Goal: Task Accomplishment & Management: Complete application form

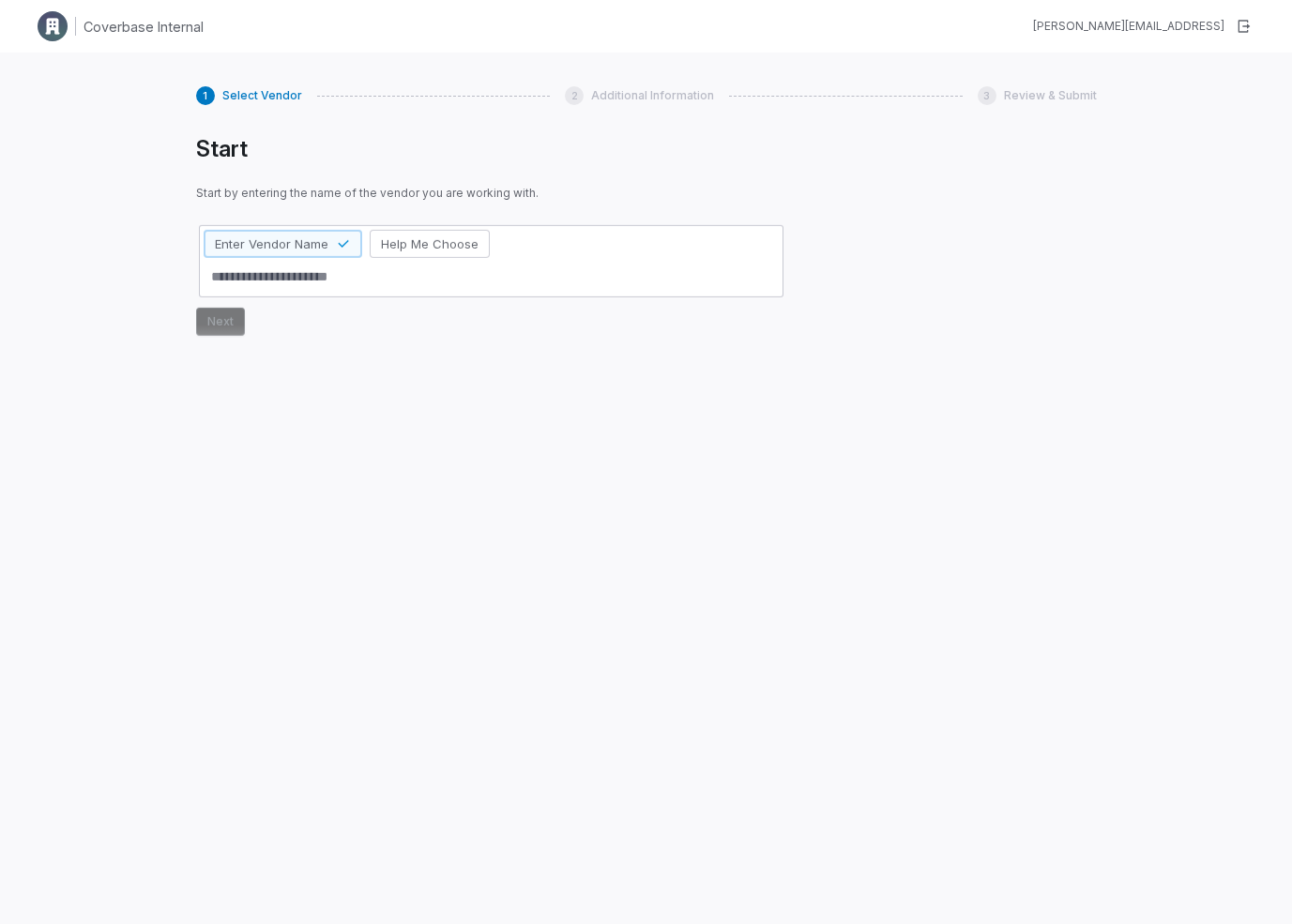
click at [827, 385] on div "Start Start by entering the name of the vendor you are working with. Enter Vend…" at bounding box center [646, 503] width 901 height 736
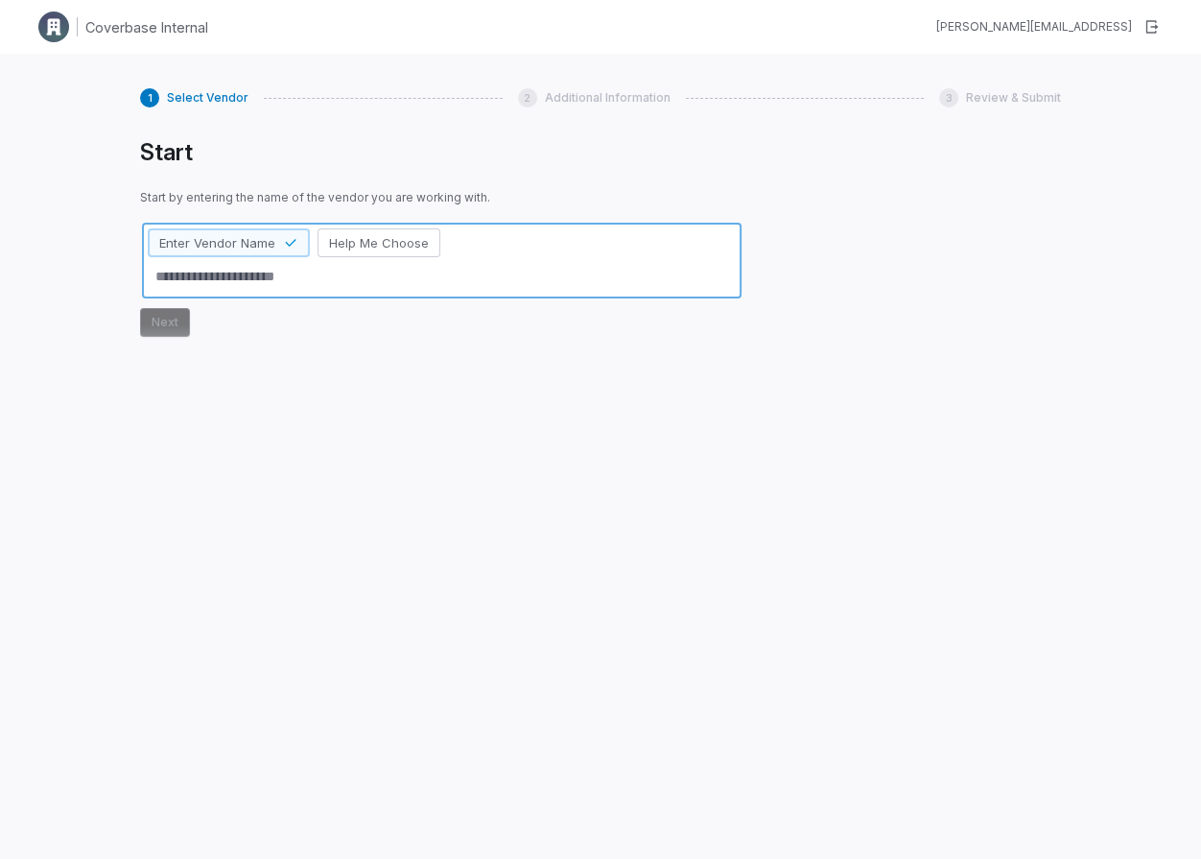
click at [226, 284] on textarea at bounding box center [442, 277] width 588 height 32
type textarea "*"
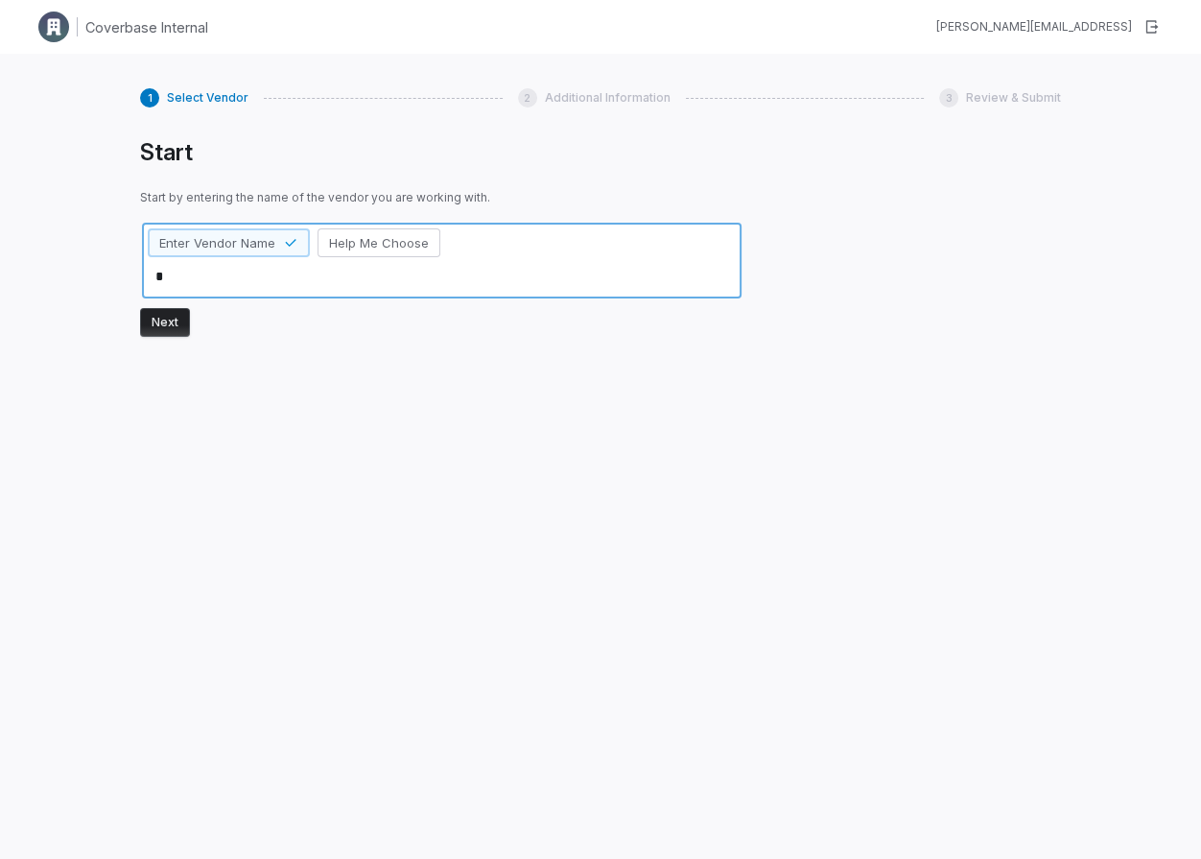
type textarea "**"
type textarea "*"
type textarea "**"
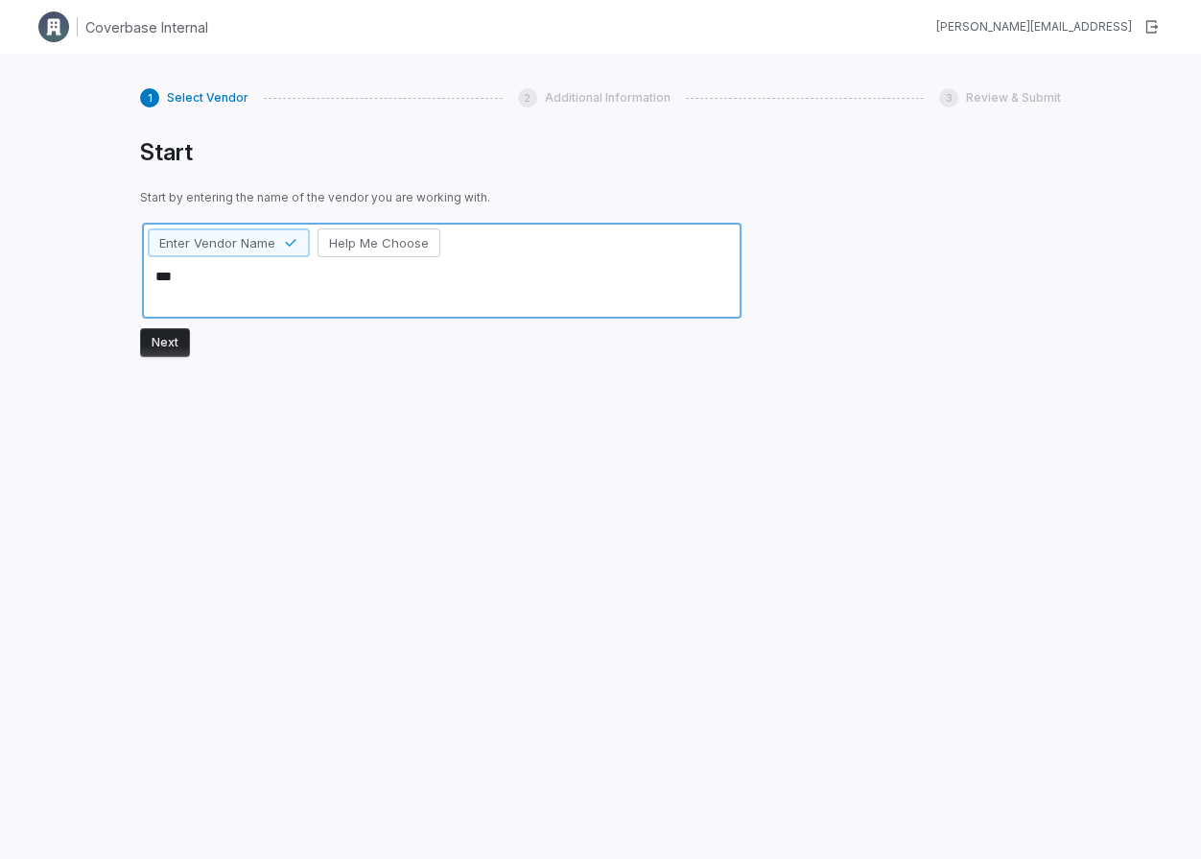
type textarea "*"
type textarea "**"
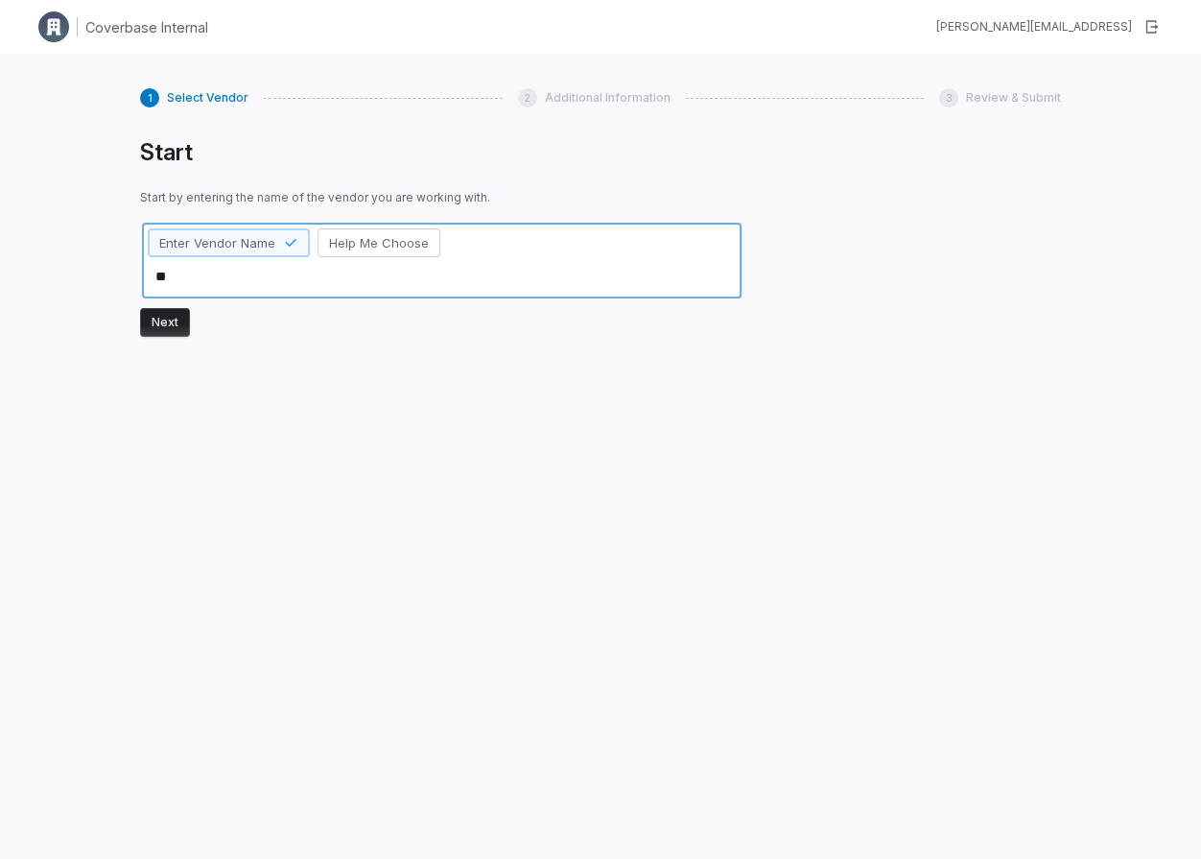
type textarea "*"
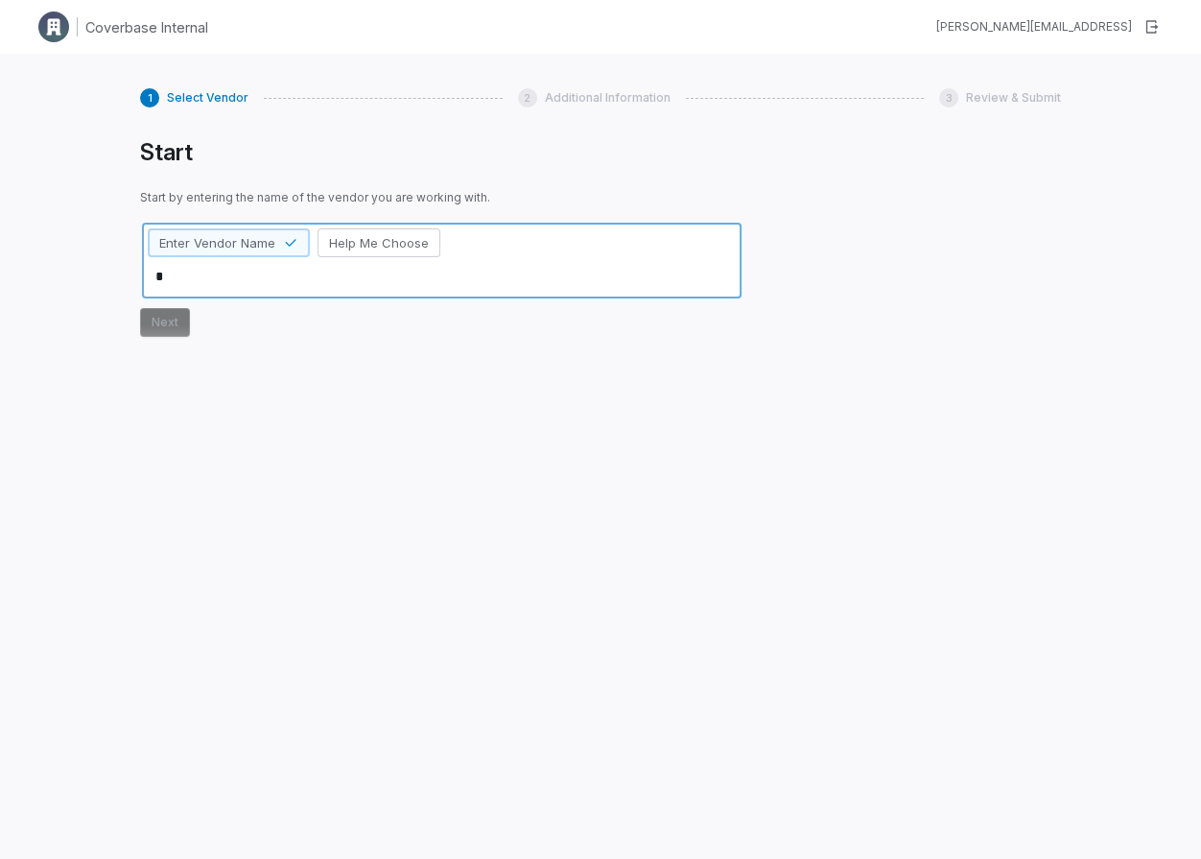
type textarea "*"
type textarea "**"
type textarea "*"
type textarea "***"
type textarea "*"
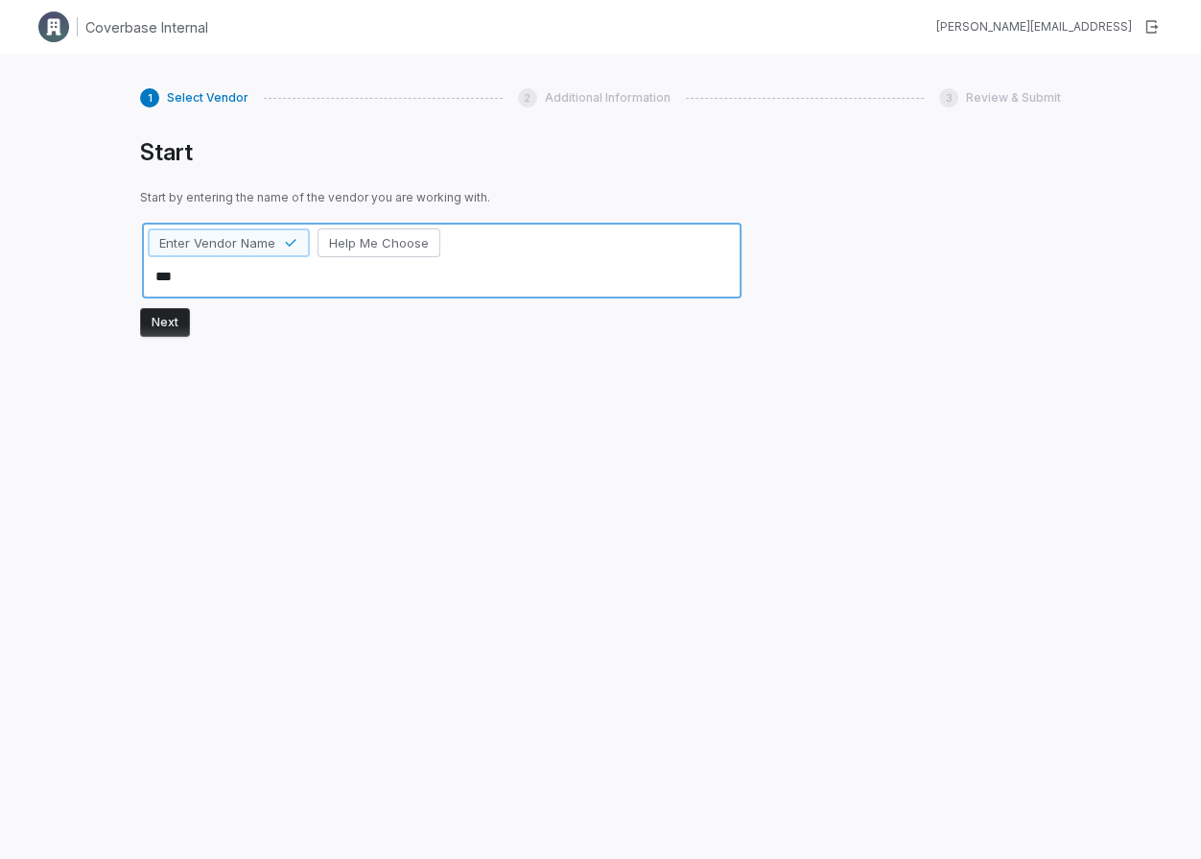
type textarea "****"
type textarea "*"
type textarea "*****"
type textarea "*"
type textarea "******"
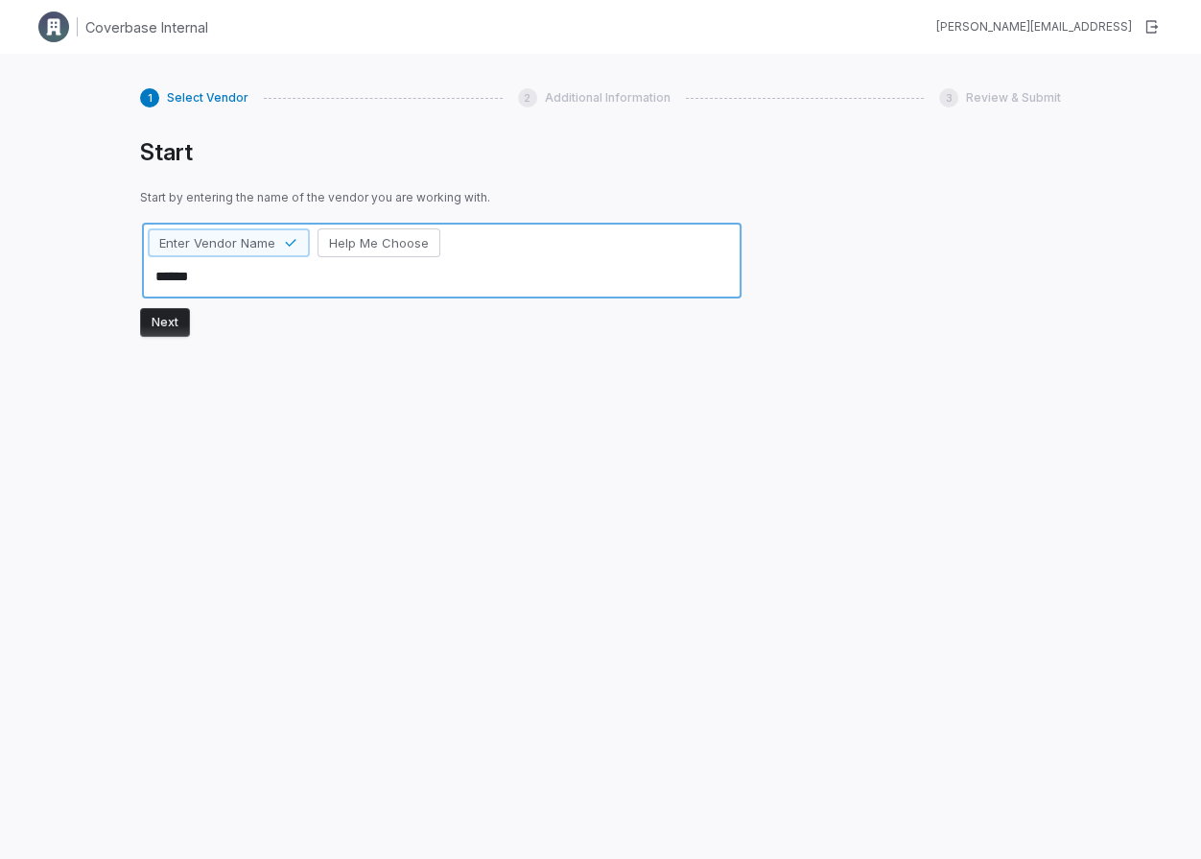
type textarea "*"
type textarea "*******"
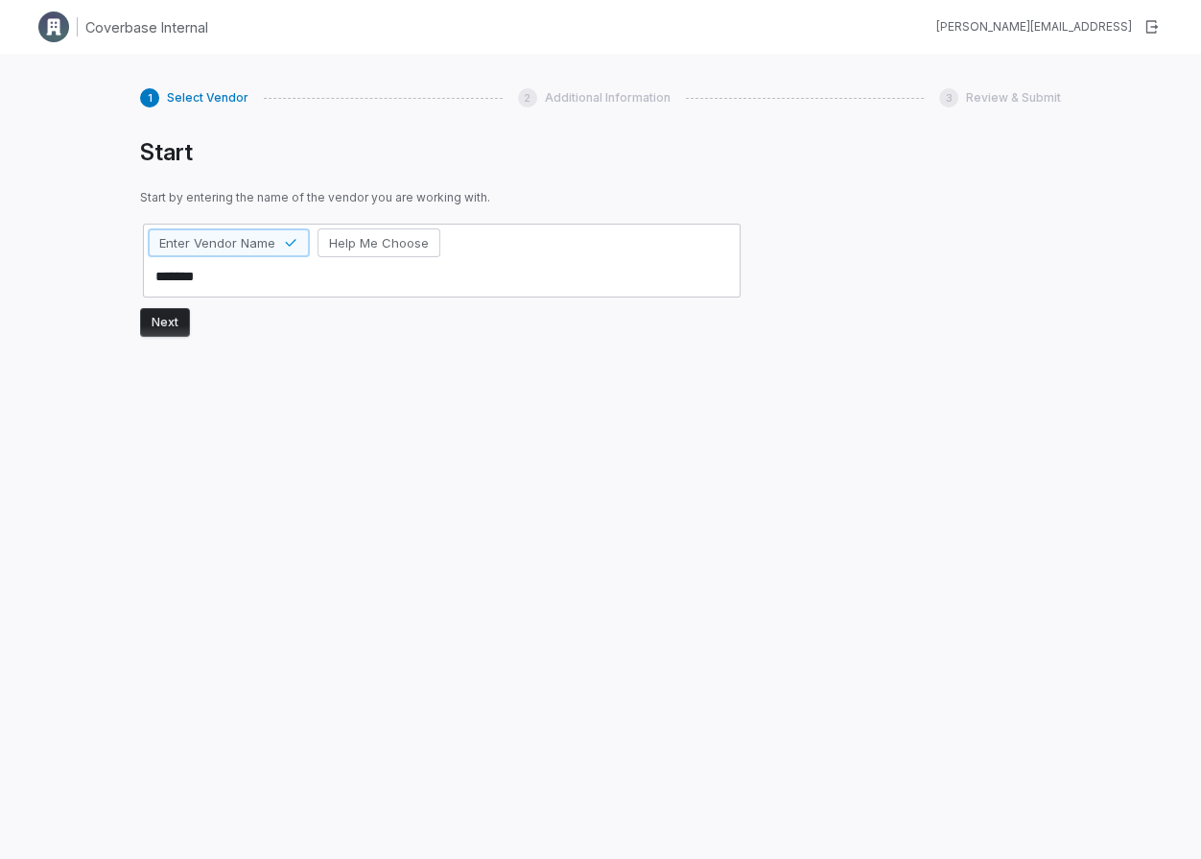
click at [160, 319] on button "Next" at bounding box center [165, 322] width 50 height 29
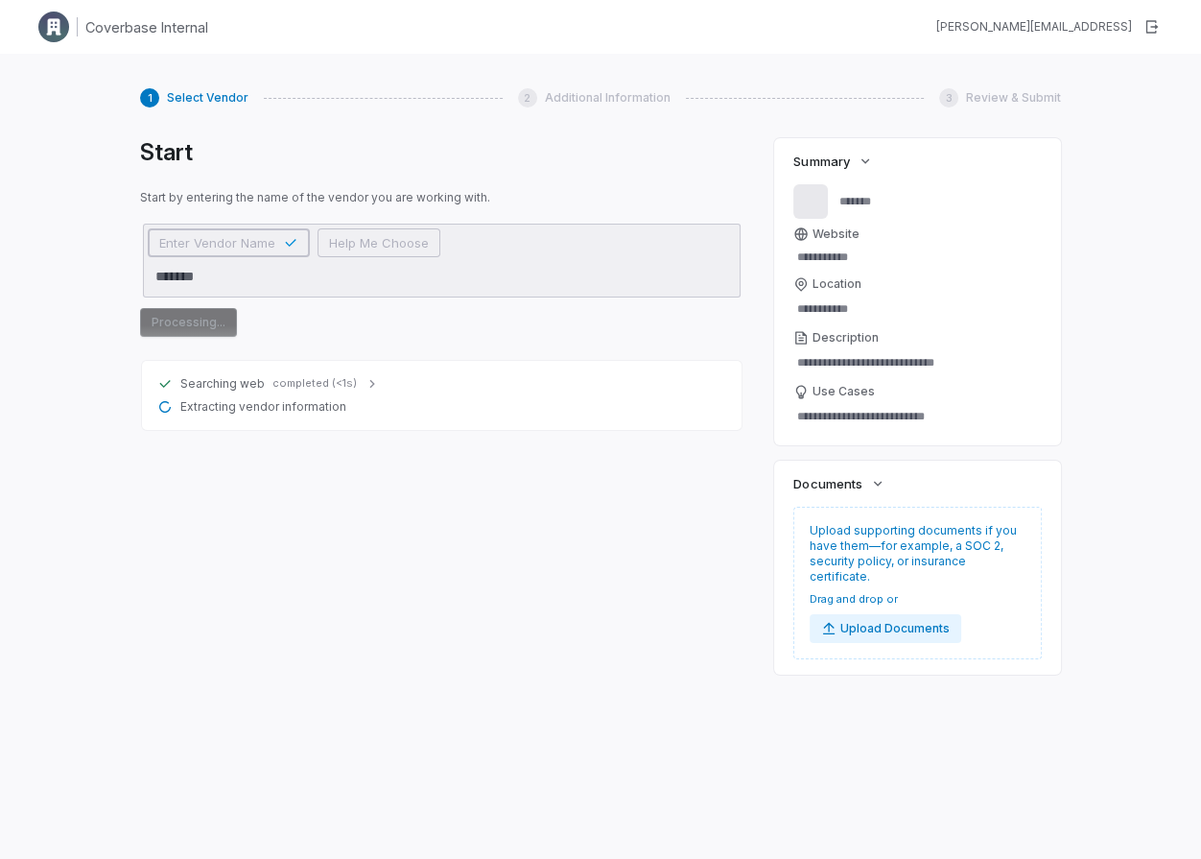
click at [266, 386] on div "Searching web completed (<1s)" at bounding box center [441, 383] width 569 height 15
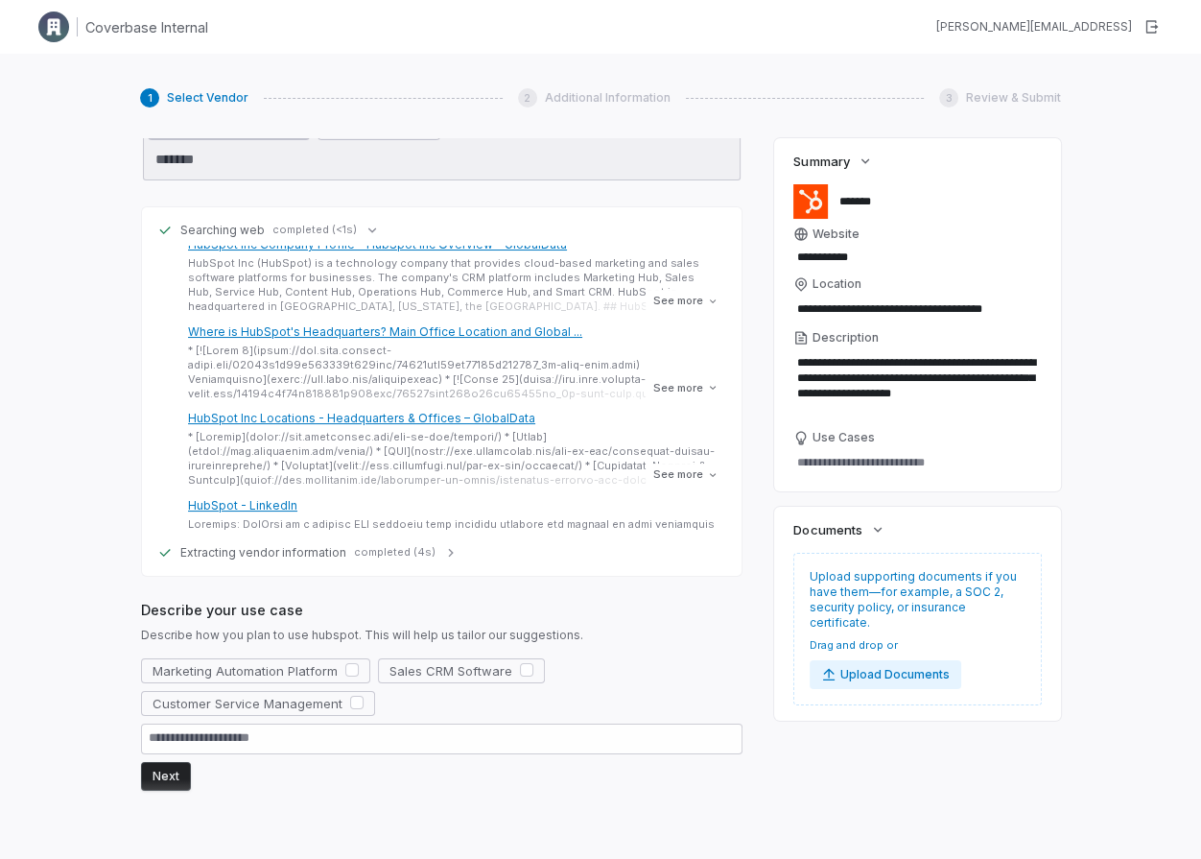
scroll to position [170, 0]
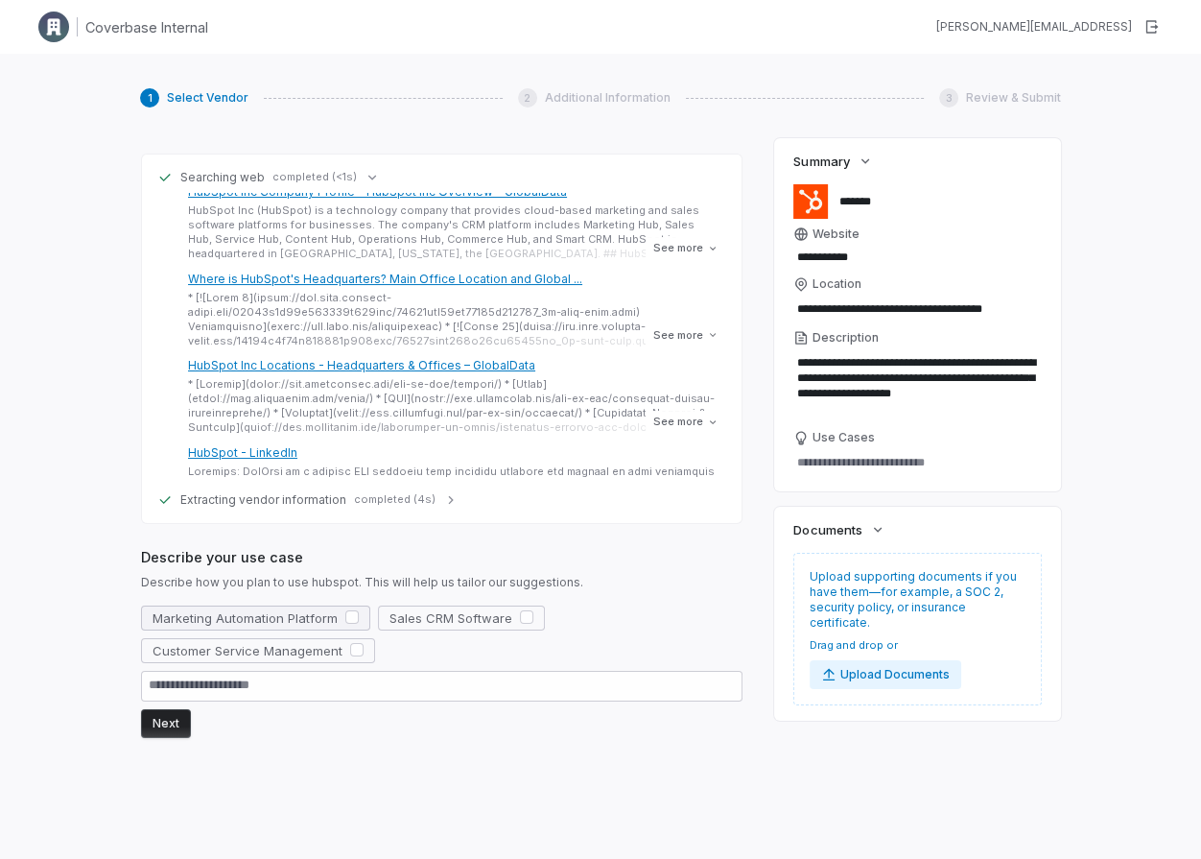
click at [348, 618] on button "button" at bounding box center [351, 616] width 13 height 13
click at [351, 643] on button "button" at bounding box center [356, 649] width 13 height 13
click at [175, 724] on button "Next" at bounding box center [166, 723] width 50 height 29
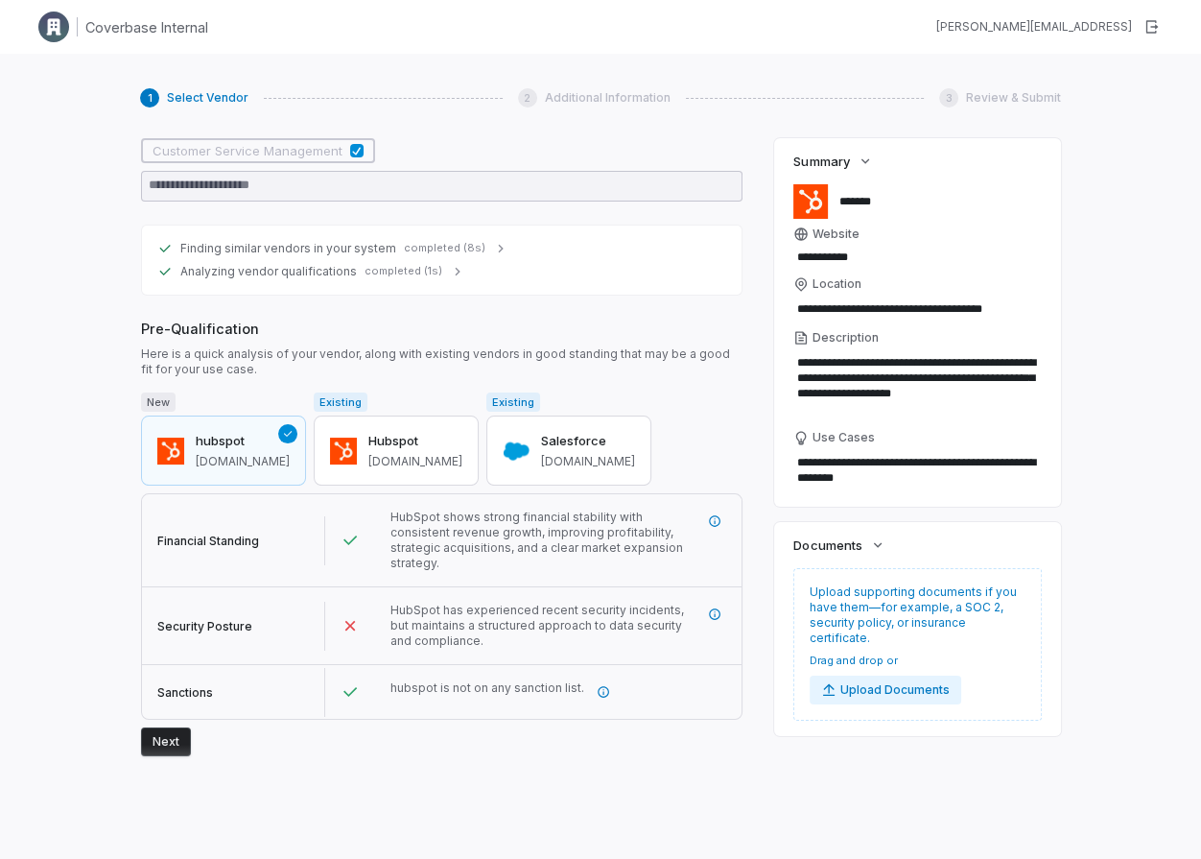
scroll to position [672, 0]
click at [707, 512] on button "button" at bounding box center [715, 519] width 35 height 35
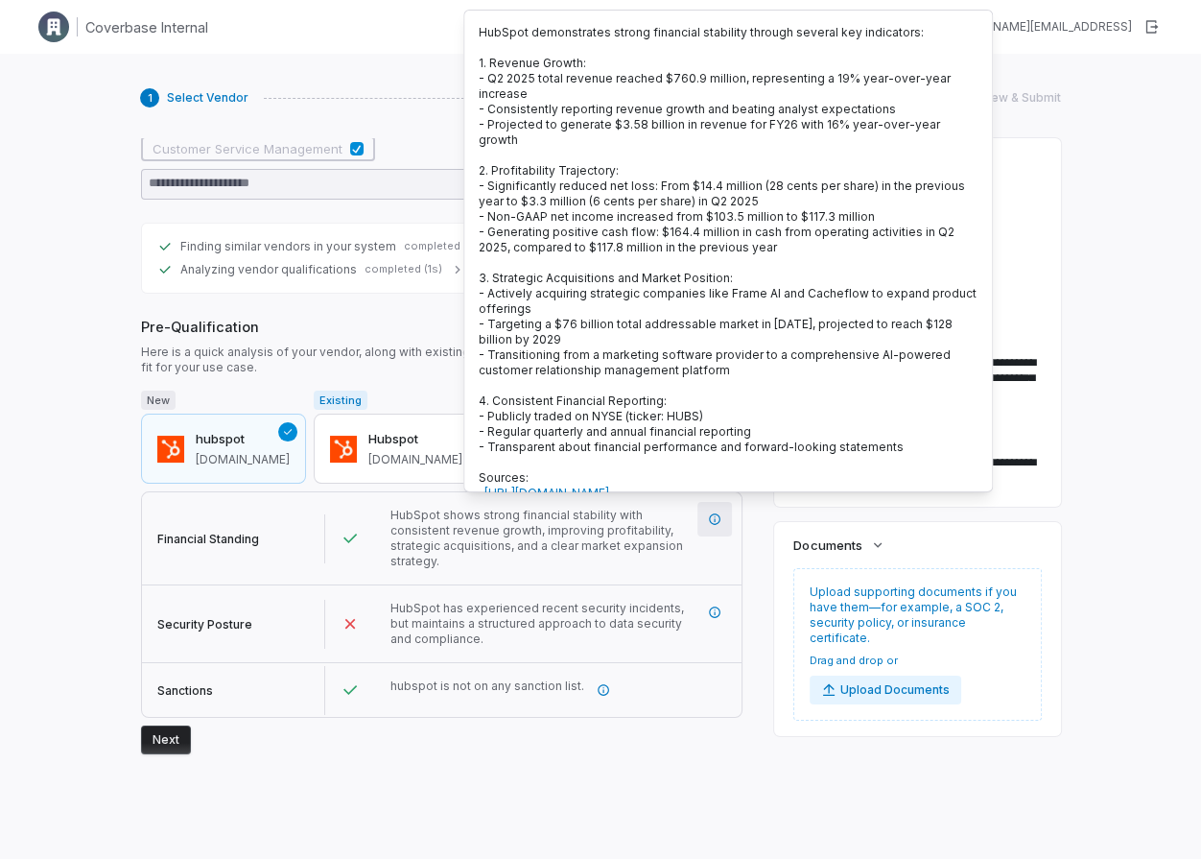
click at [707, 512] on button "button" at bounding box center [715, 519] width 35 height 35
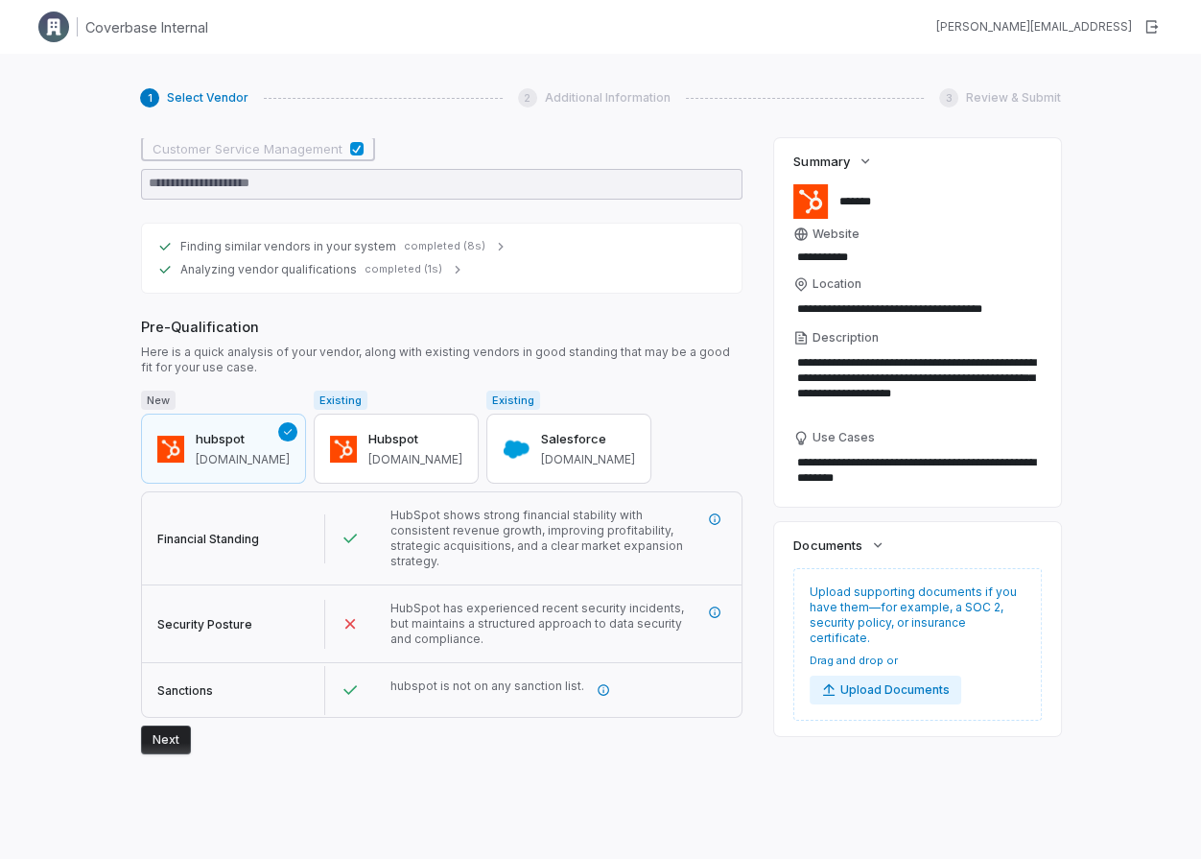
click at [167, 725] on button "Next" at bounding box center [166, 739] width 50 height 29
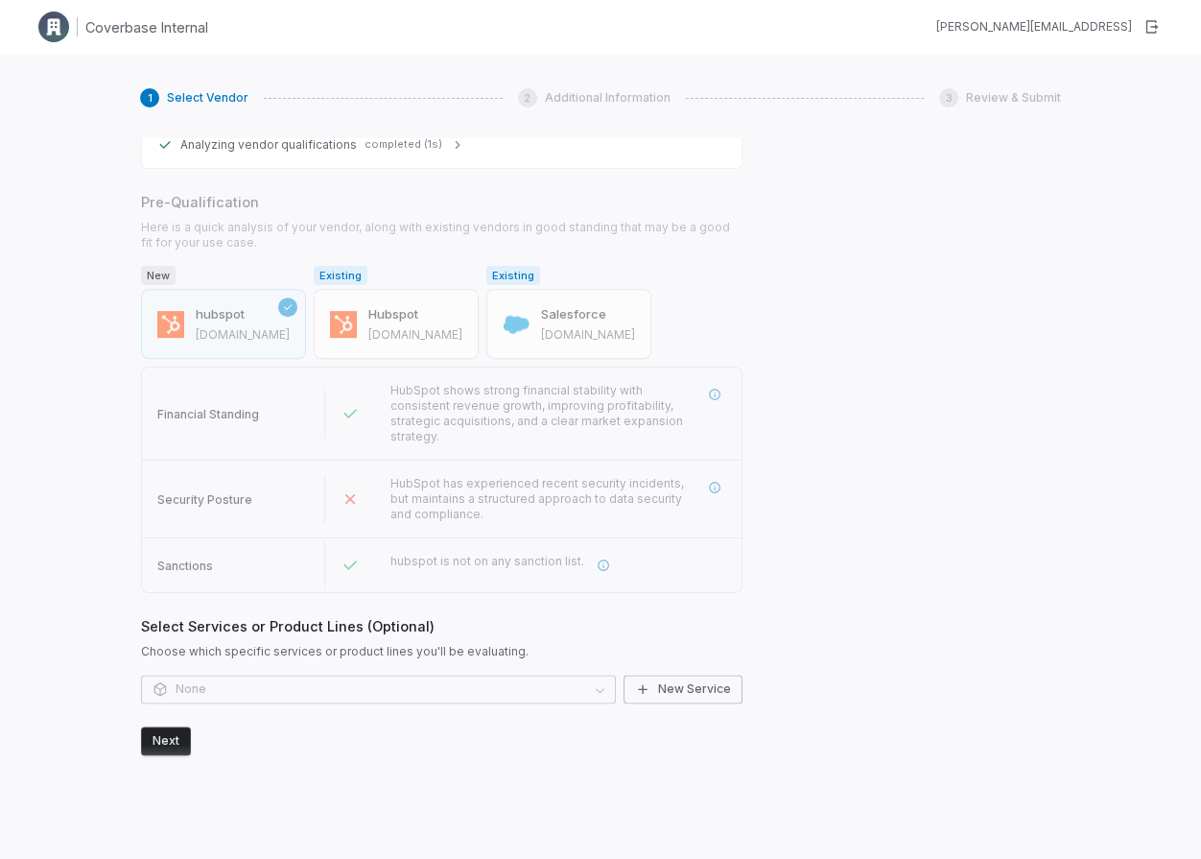
scroll to position [797, 0]
click at [172, 727] on button "Next" at bounding box center [166, 739] width 50 height 29
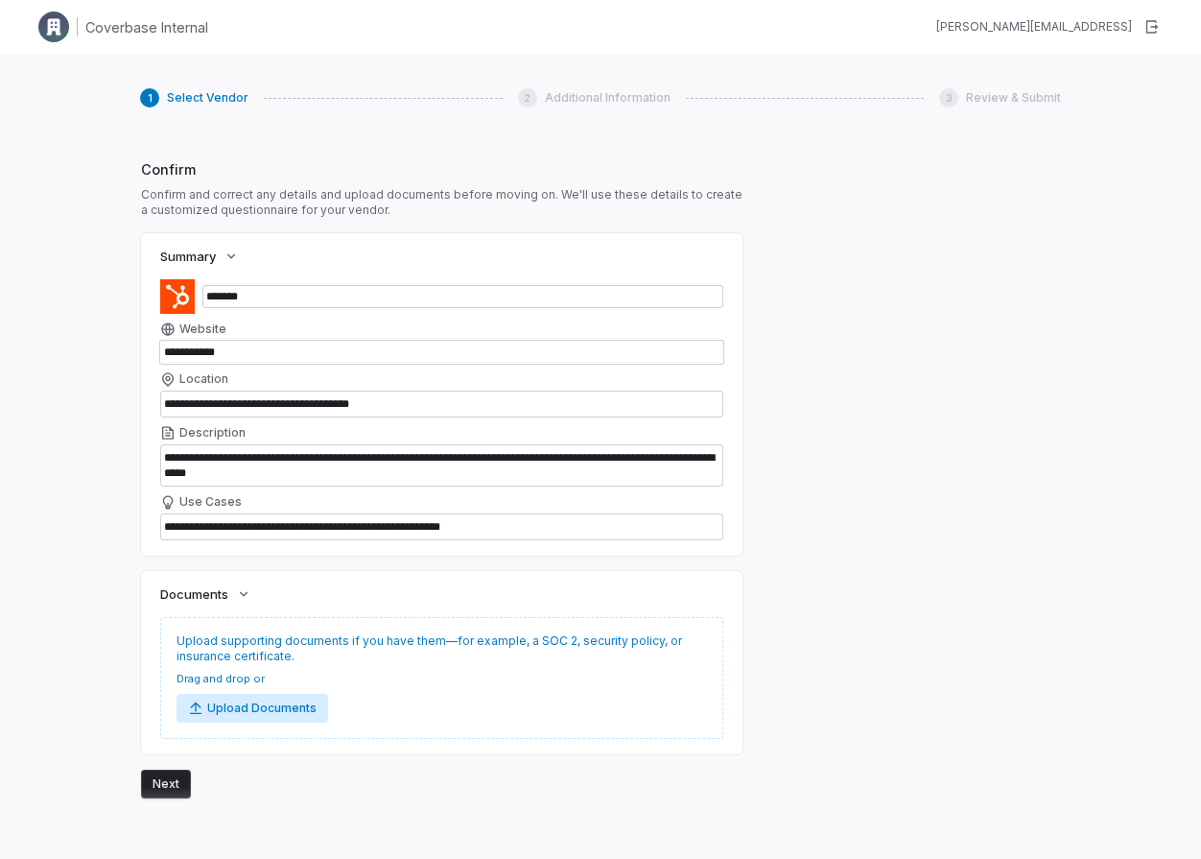
scroll to position [1382, 0]
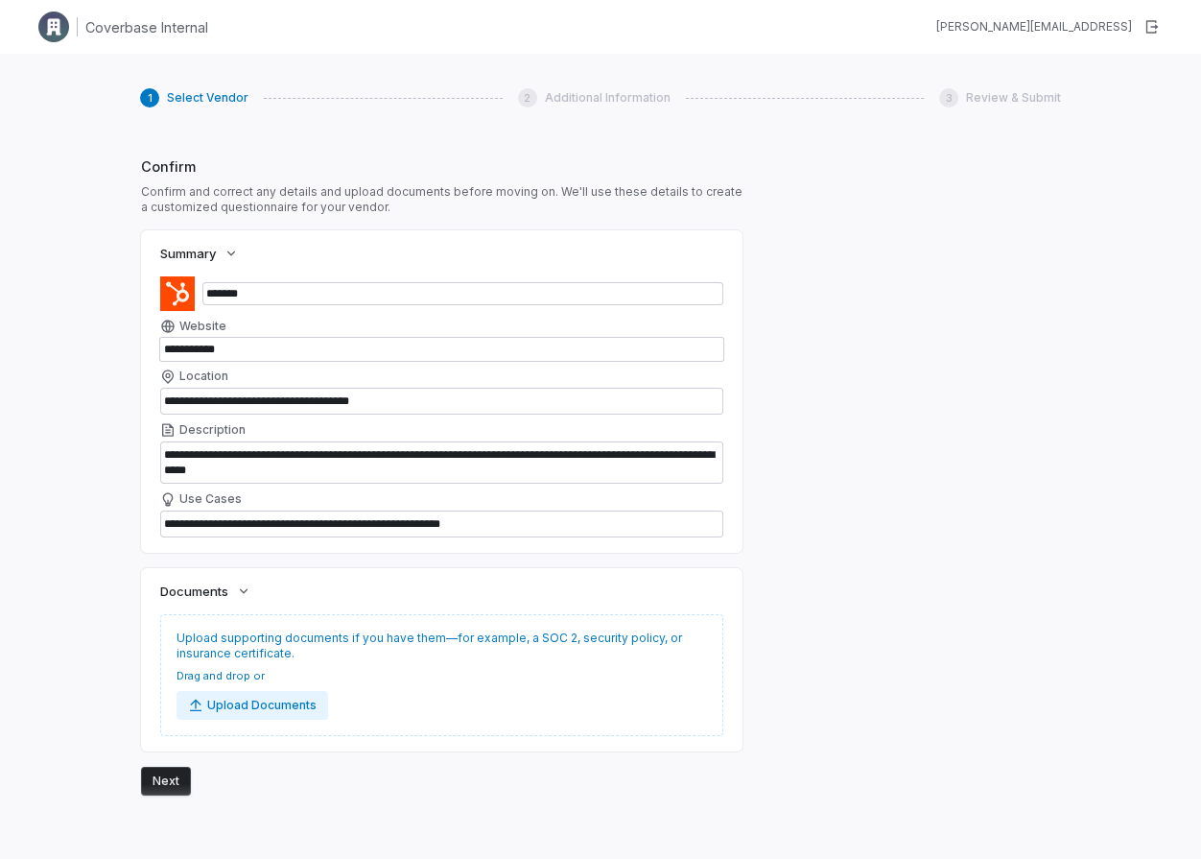
click at [180, 768] on button "Next" at bounding box center [166, 781] width 50 height 29
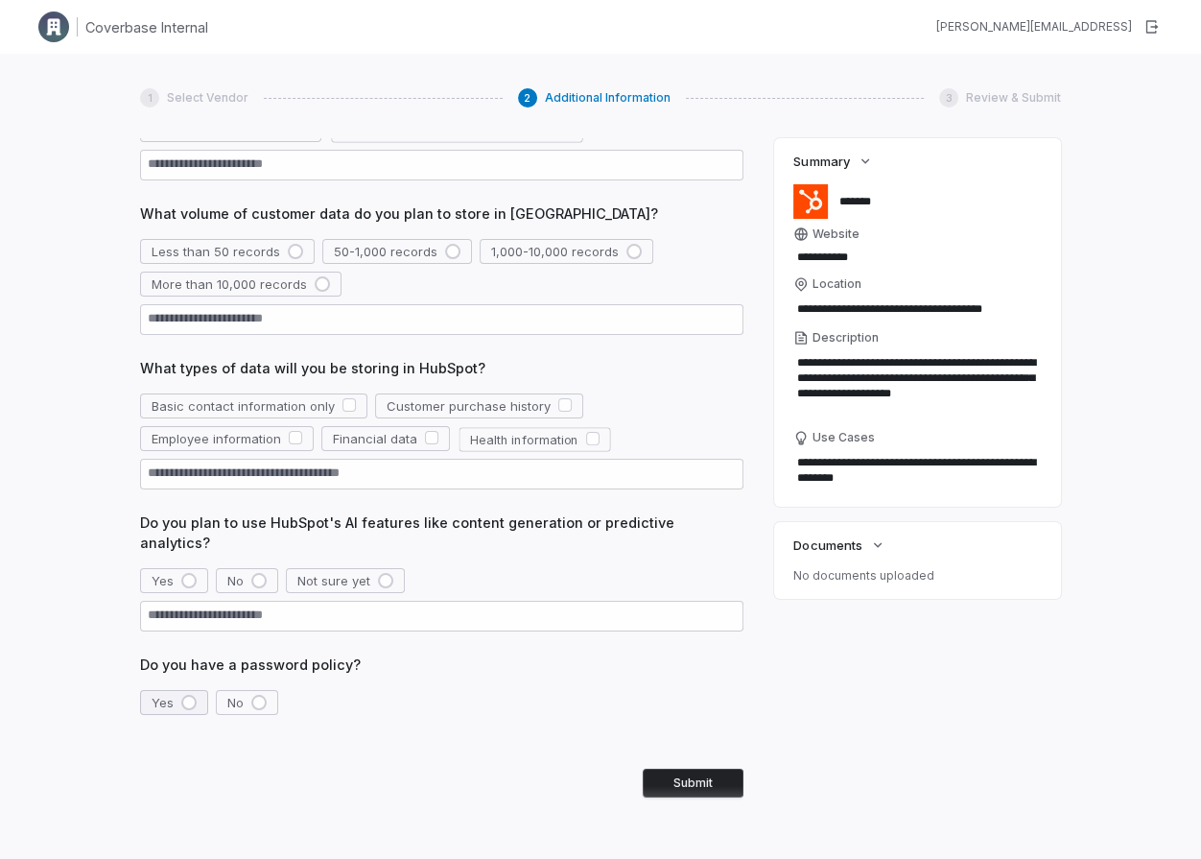
scroll to position [516, 0]
click at [288, 249] on div "button" at bounding box center [295, 249] width 15 height 15
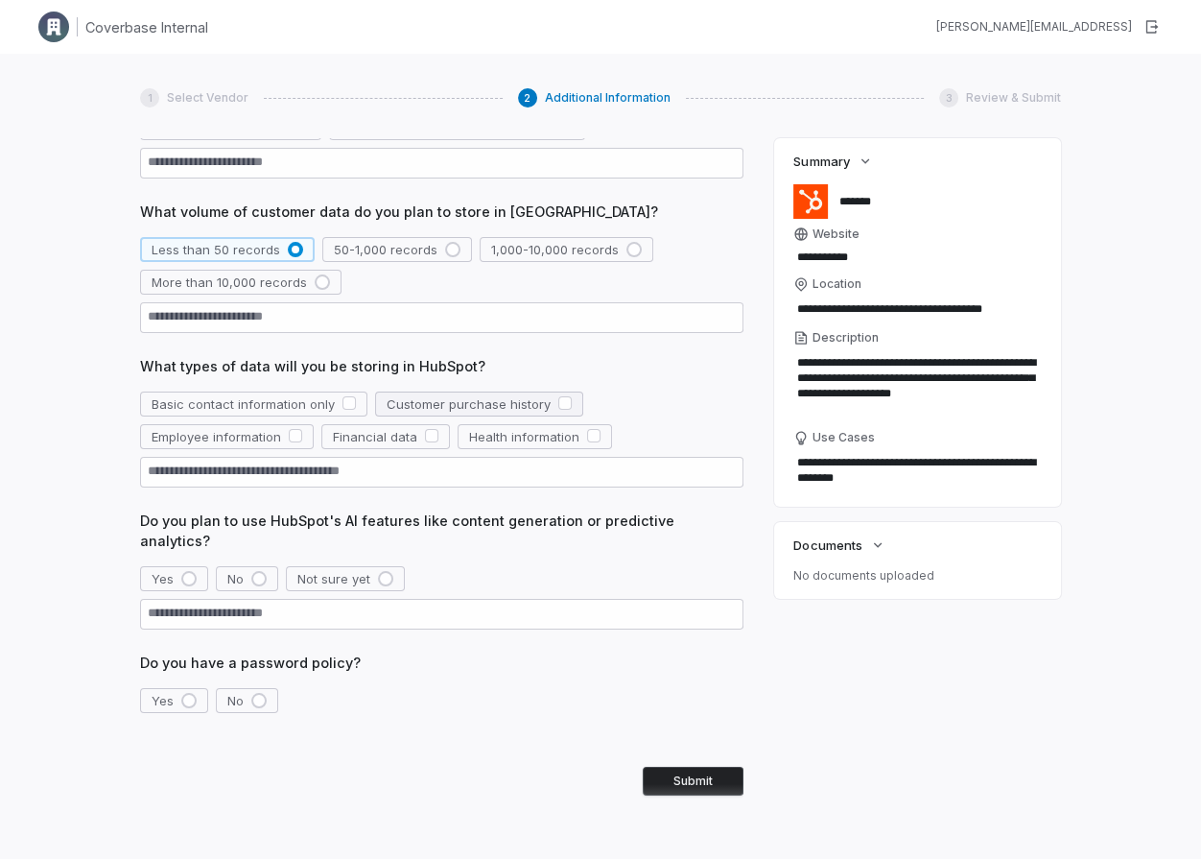
click at [411, 394] on button "Customer purchase history" at bounding box center [479, 403] width 208 height 25
click at [273, 566] on button "No" at bounding box center [247, 578] width 62 height 25
click at [179, 688] on button "Yes" at bounding box center [174, 700] width 68 height 25
click at [676, 767] on button "Submit" at bounding box center [693, 781] width 101 height 29
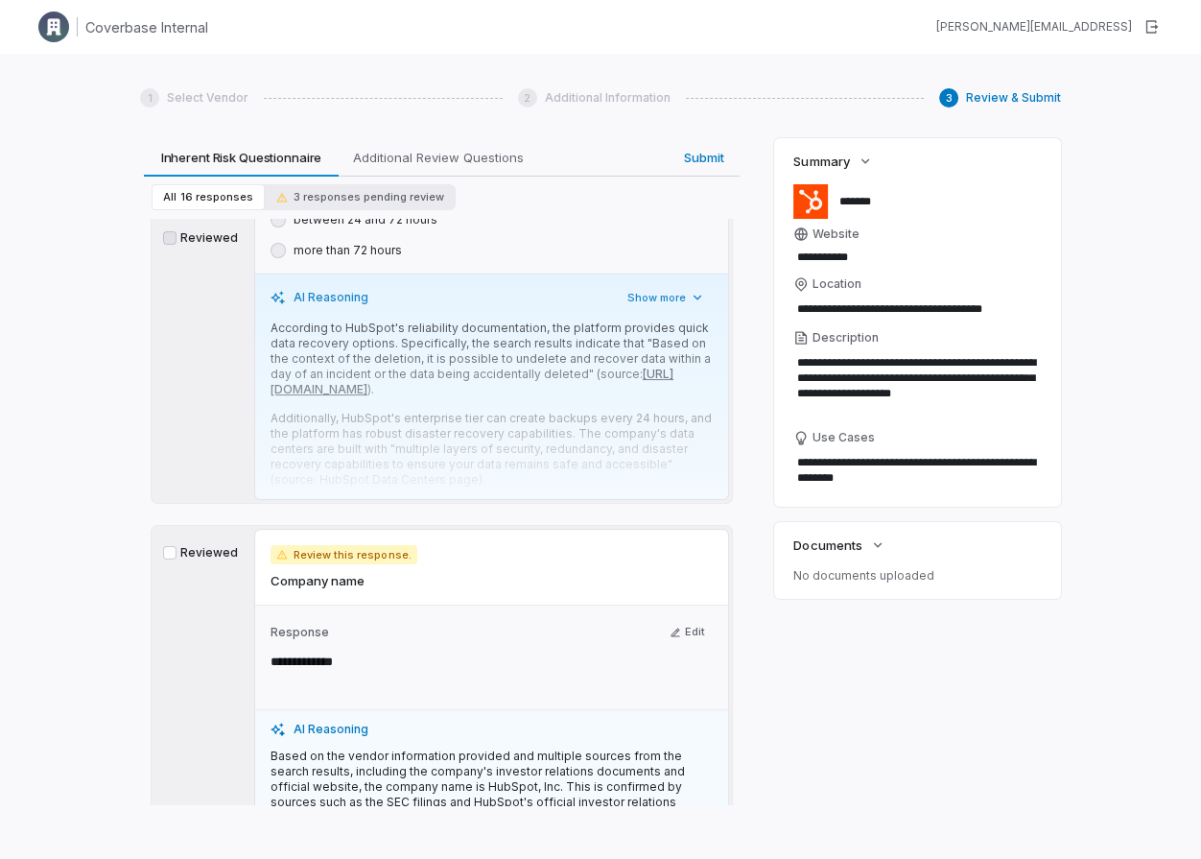
scroll to position [259, 0]
type textarea "*"
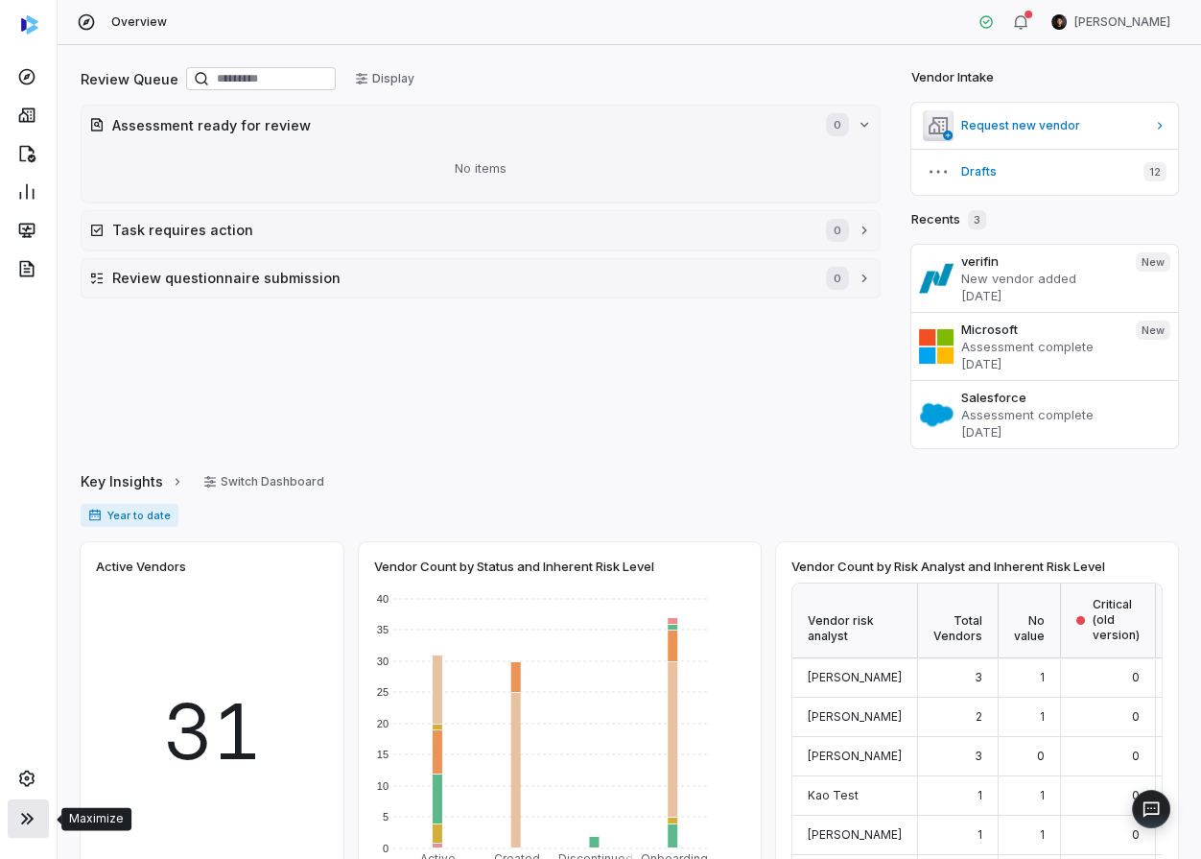
click at [30, 811] on icon at bounding box center [26, 818] width 23 height 23
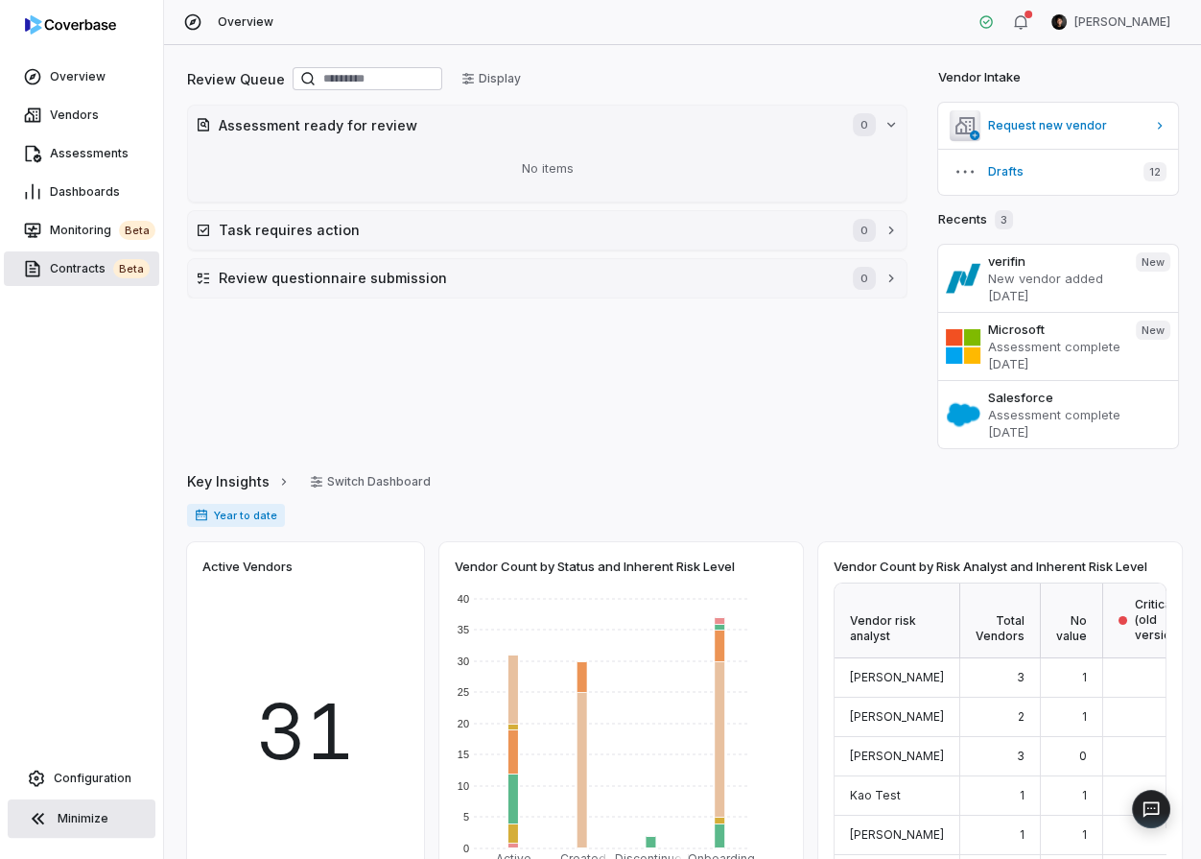
click at [104, 272] on span "Contracts beta" at bounding box center [100, 268] width 100 height 19
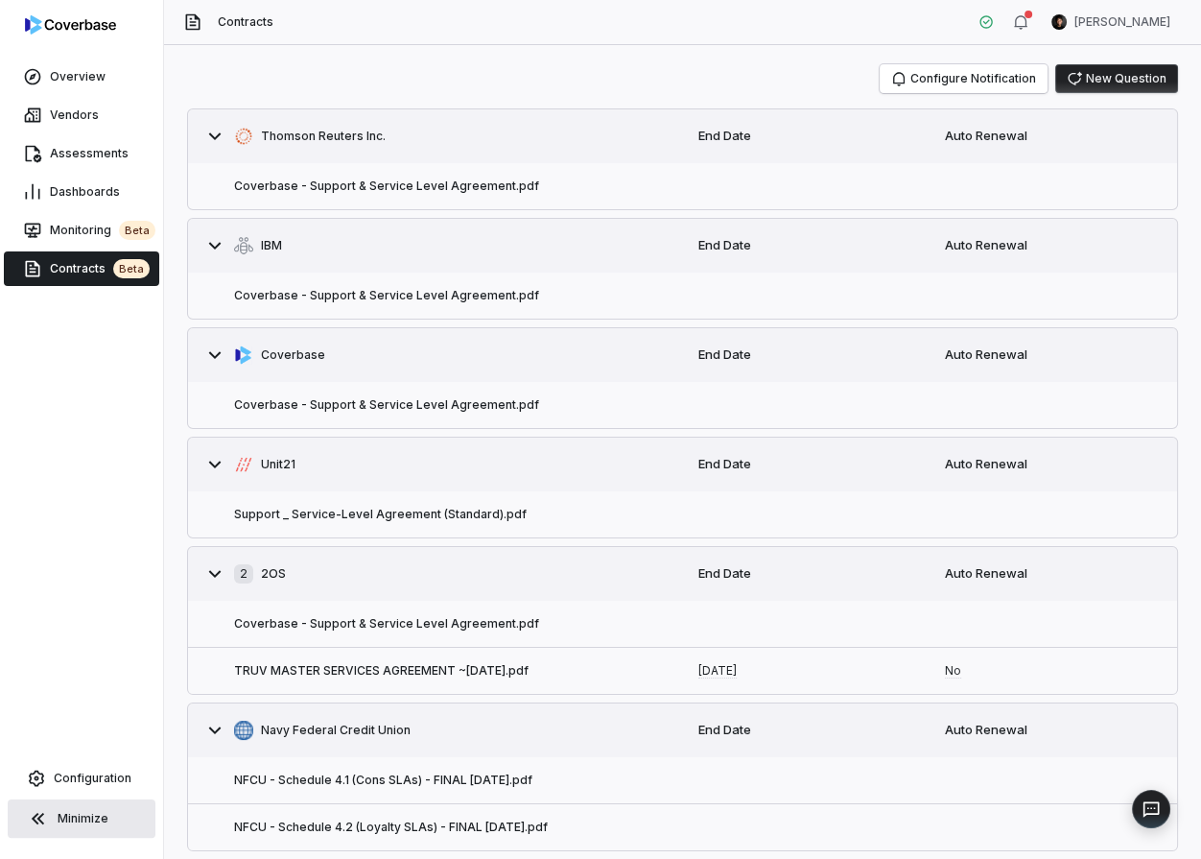
scroll to position [52, 0]
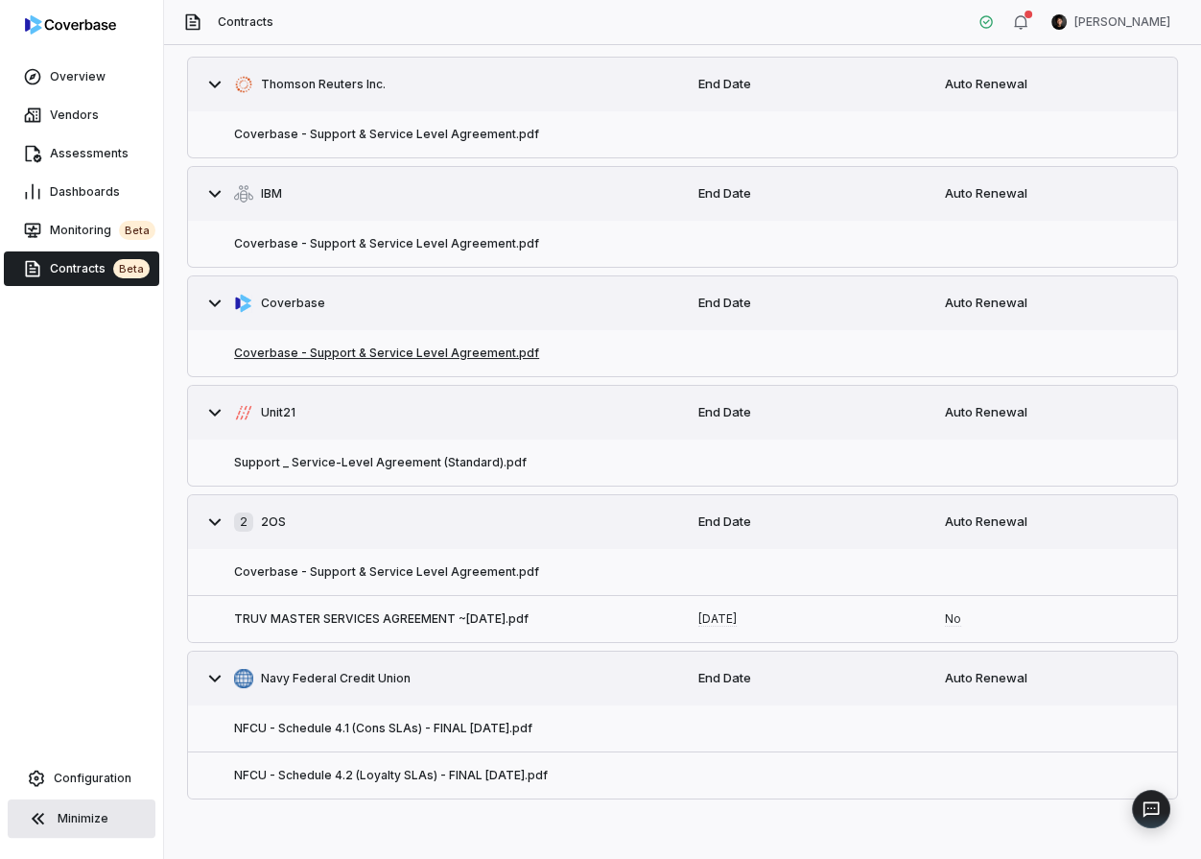
click at [469, 360] on button "Coverbase - Support & Service Level Agreement.pdf" at bounding box center [386, 352] width 305 height 15
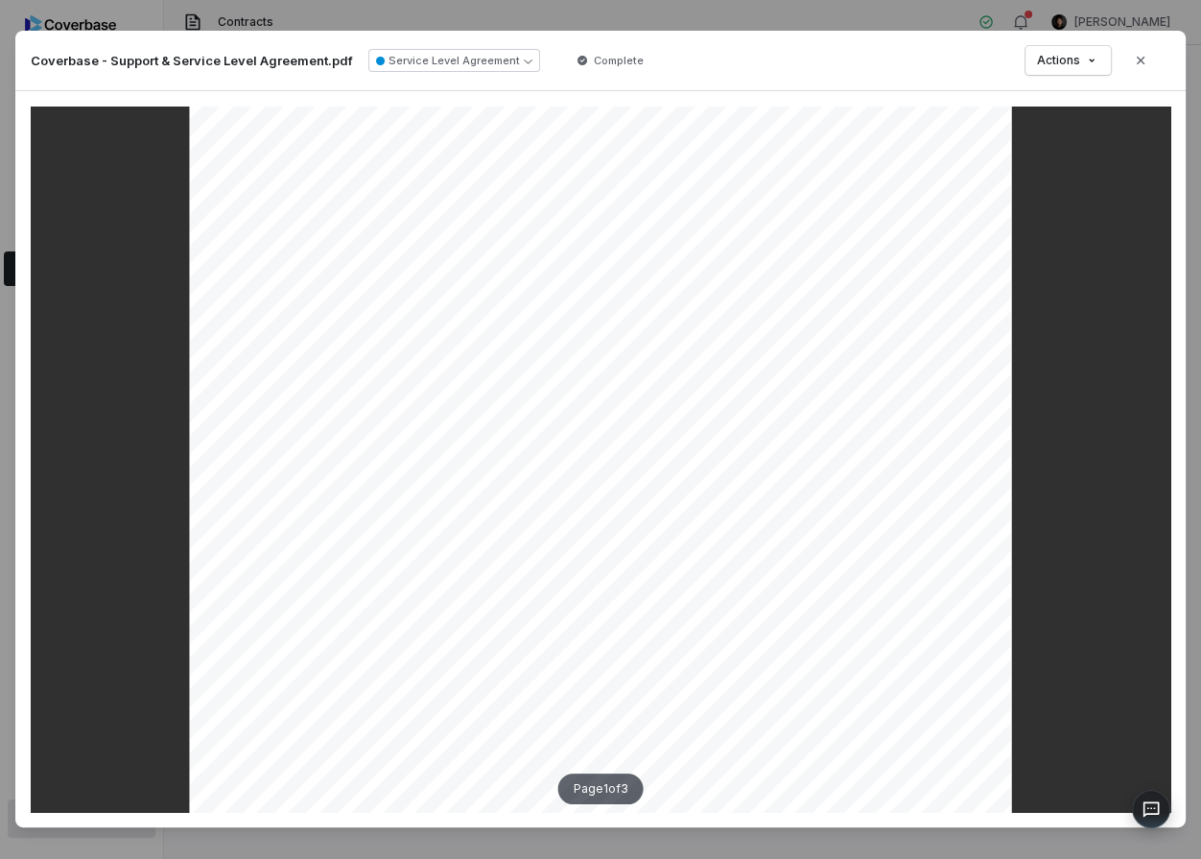
scroll to position [206, 0]
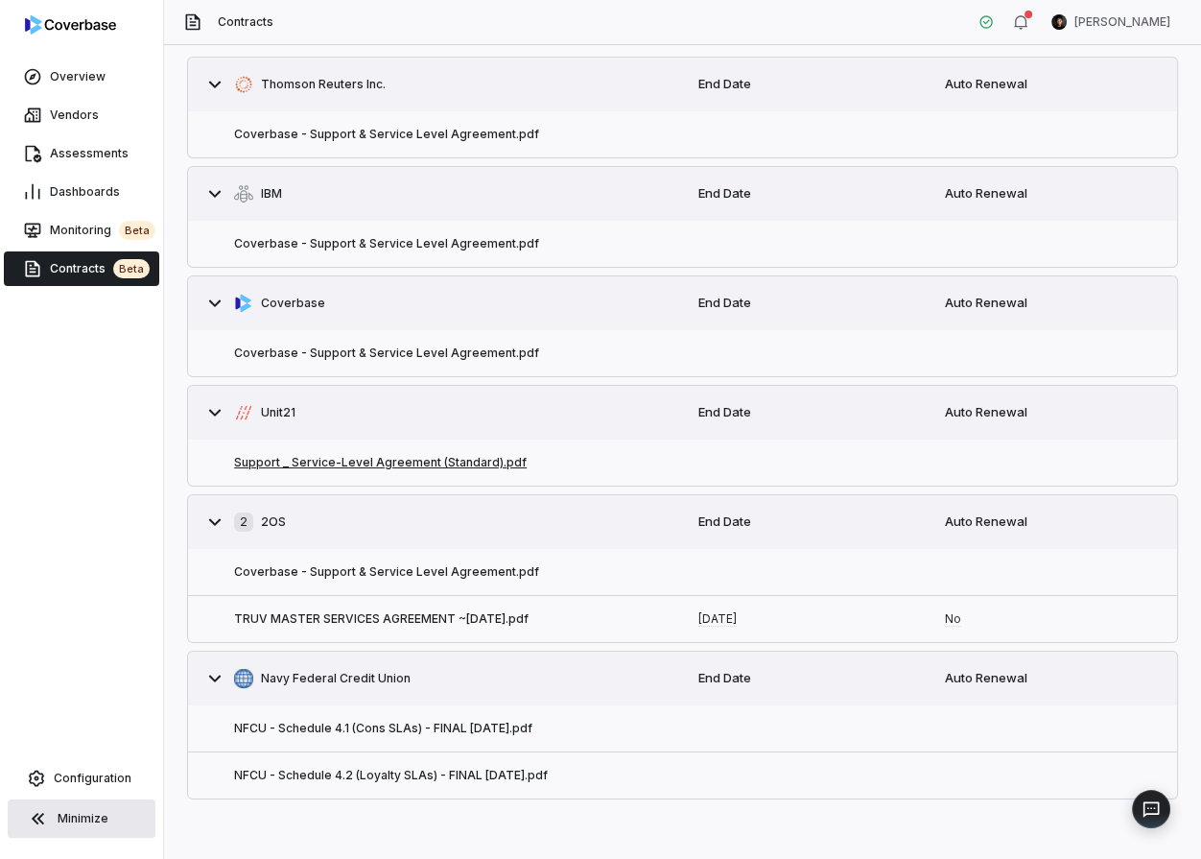
click at [417, 463] on button "Support _ Service-Level Agreement (Standard).pdf" at bounding box center [380, 462] width 293 height 15
